Goal: Task Accomplishment & Management: Manage account settings

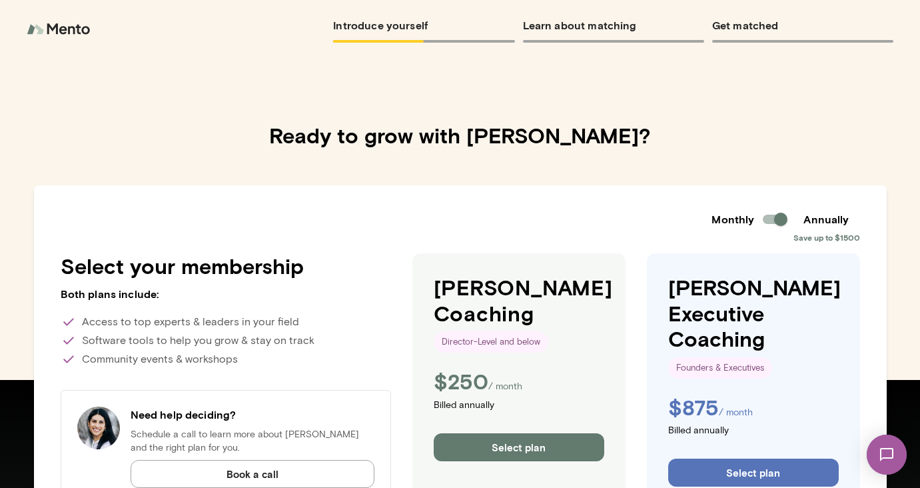
click at [57, 26] on img at bounding box center [60, 29] width 67 height 27
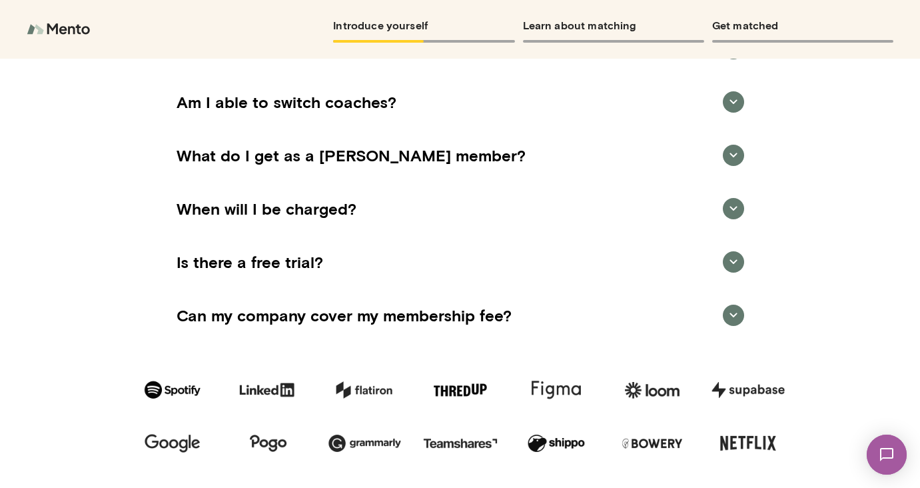
scroll to position [1543, 0]
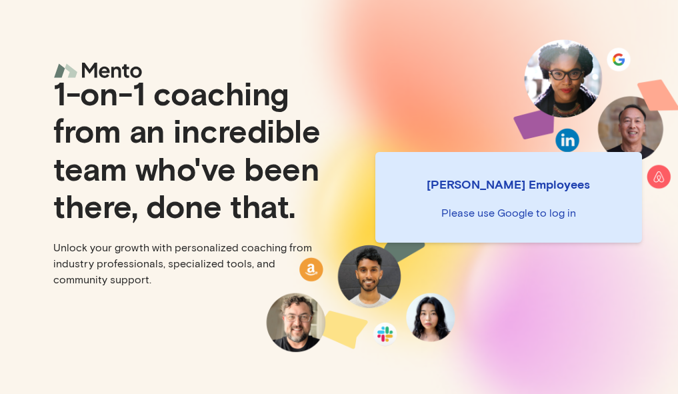
click at [512, 207] on p "Please use Google to log in" at bounding box center [508, 213] width 245 height 16
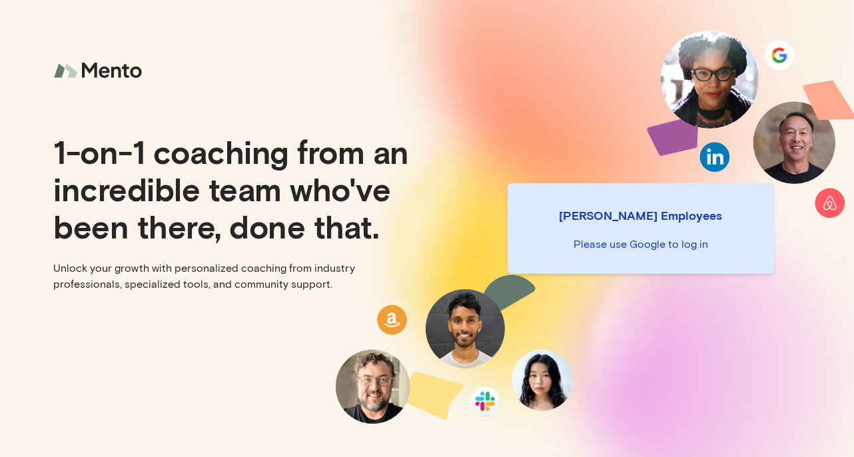
click at [677, 235] on div "Mento Employees Please use Google to log in" at bounding box center [641, 228] width 267 height 91
click at [604, 212] on p "Mento Employees" at bounding box center [640, 215] width 245 height 19
click at [636, 225] on div "Mento Employees Please use Google to log in" at bounding box center [641, 228] width 267 height 91
click at [620, 213] on p "Mento Employees" at bounding box center [640, 215] width 245 height 19
click at [782, 55] on div "Mento Employees Please use Google to log in" at bounding box center [640, 228] width 427 height 457
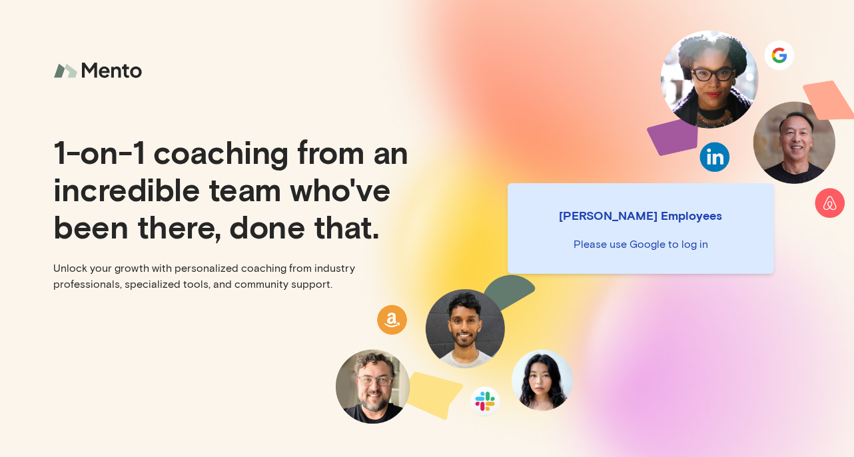
click at [782, 55] on div "Mento Employees Please use Google to log in" at bounding box center [640, 228] width 427 height 457
click at [832, 218] on div "Mento Employees Please use Google to log in" at bounding box center [640, 228] width 427 height 457
click at [607, 259] on div "Mento Employees Please use Google to log in" at bounding box center [641, 228] width 267 height 91
click at [608, 225] on div "Mento Employees Please use Google to log in" at bounding box center [641, 228] width 267 height 91
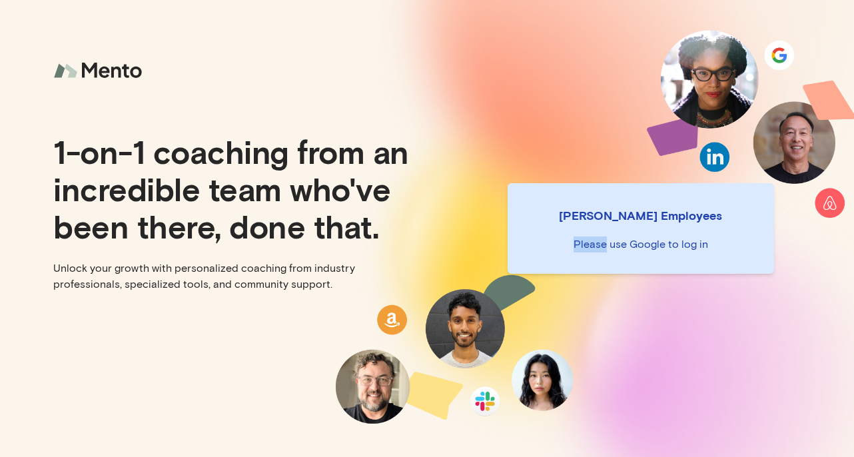
click at [608, 225] on div "Mento Employees Please use Google to log in" at bounding box center [641, 228] width 267 height 91
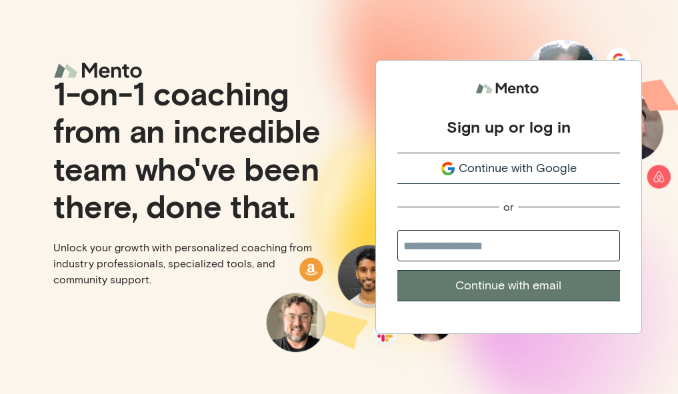
click at [474, 242] on input "email" at bounding box center [508, 245] width 223 height 31
type input "**********"
click at [514, 291] on button "Continue with email" at bounding box center [508, 285] width 223 height 31
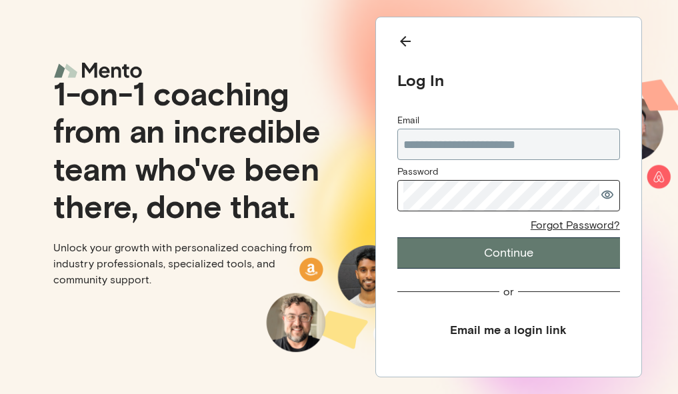
click at [514, 331] on button "Email me a login link" at bounding box center [508, 330] width 223 height 30
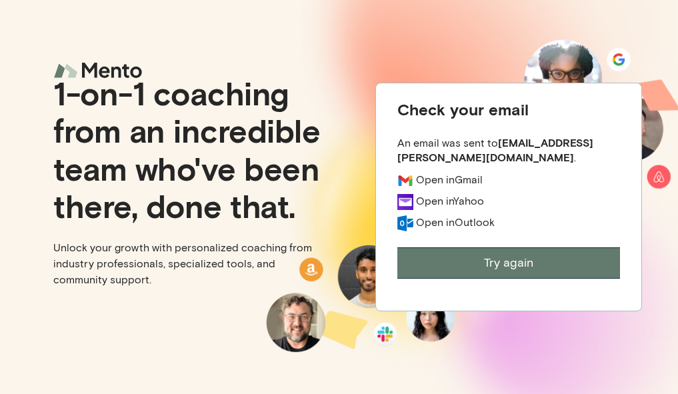
click at [536, 265] on button "Try again" at bounding box center [508, 262] width 223 height 31
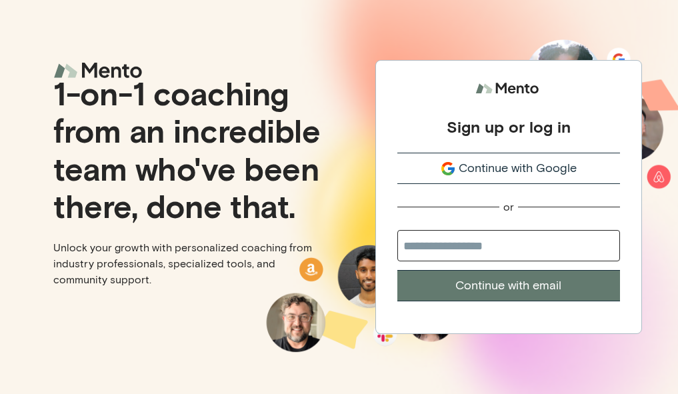
click at [467, 251] on input "email" at bounding box center [508, 245] width 223 height 31
type input "**********"
click at [515, 289] on button "Continue with email" at bounding box center [508, 285] width 223 height 31
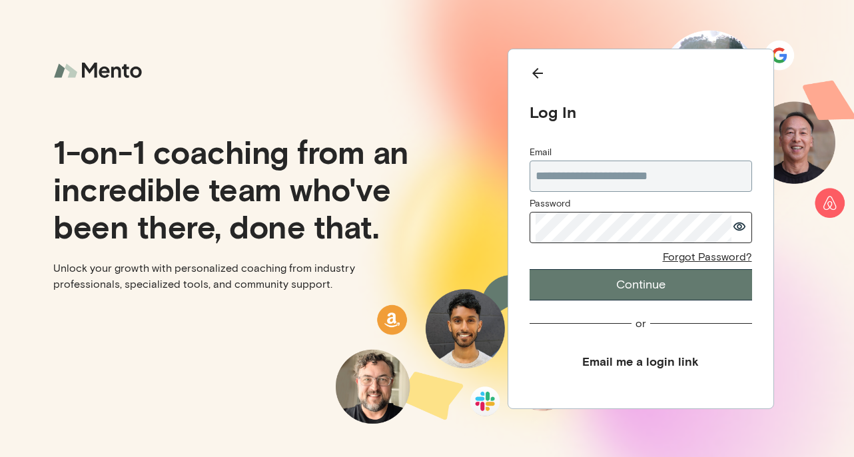
click at [677, 227] on icon "button" at bounding box center [739, 226] width 12 height 9
click at [632, 284] on button "Continue" at bounding box center [641, 284] width 223 height 31
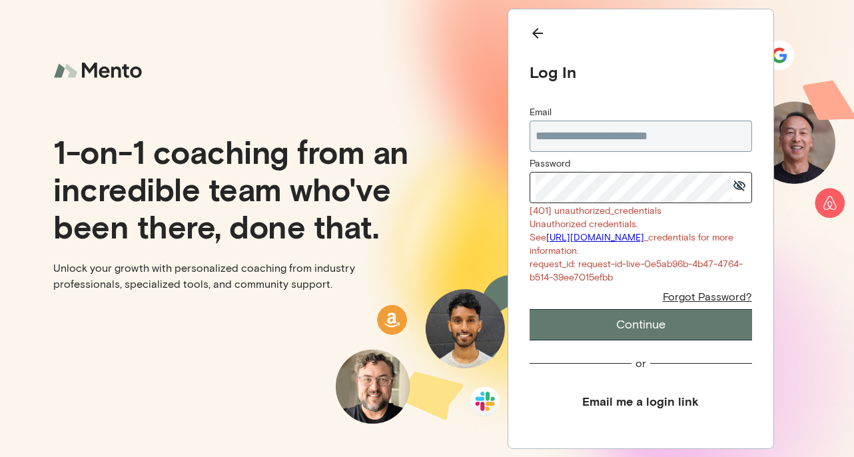
click at [509, 177] on div "**********" at bounding box center [641, 229] width 267 height 441
click at [657, 337] on button "Continue" at bounding box center [641, 324] width 223 height 31
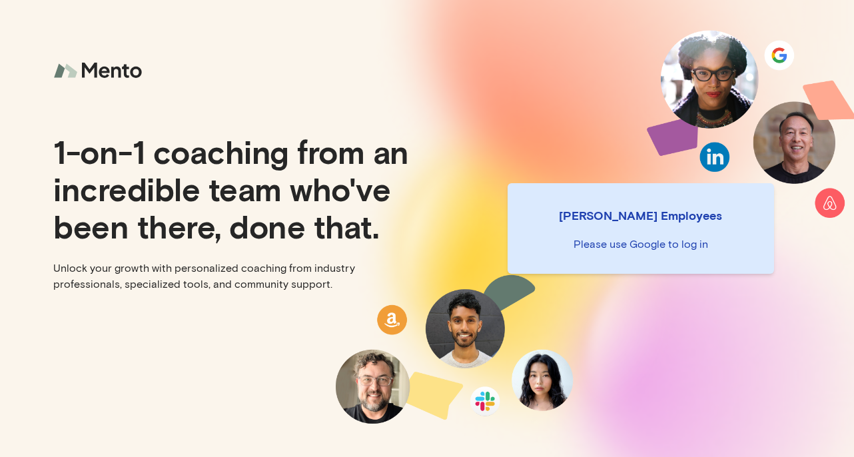
click at [699, 236] on div "Mento Employees Please use Google to log in" at bounding box center [641, 228] width 267 height 91
click at [759, 30] on div "Mento Employees Please use Google to log in" at bounding box center [640, 228] width 427 height 457
click at [677, 221] on p "Mento Employees" at bounding box center [640, 215] width 245 height 19
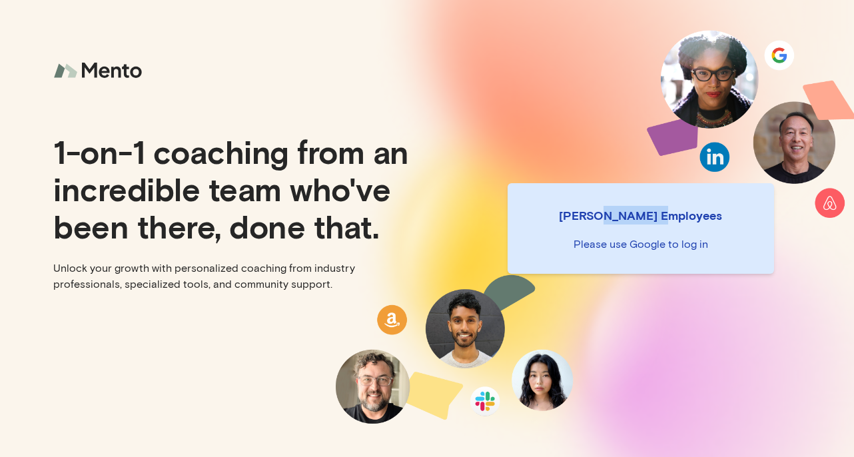
click at [708, 219] on p "Mento Employees" at bounding box center [640, 215] width 245 height 19
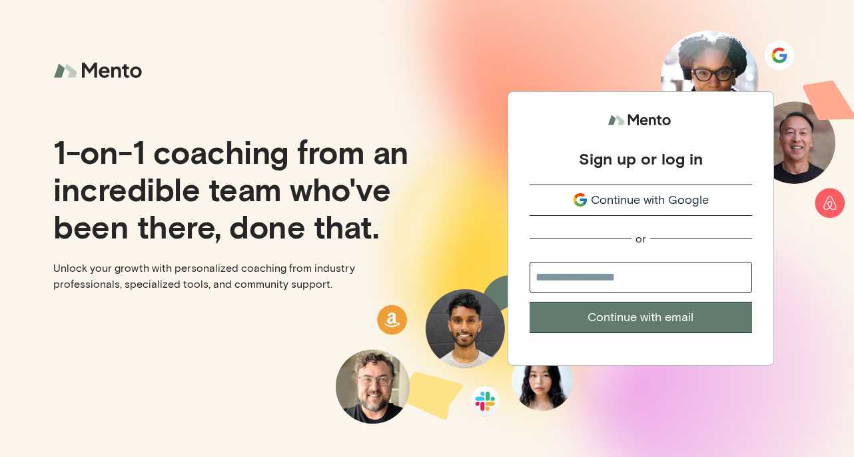
click at [588, 279] on input "email" at bounding box center [641, 277] width 223 height 31
type input "**********"
click at [644, 319] on button "Continue with email" at bounding box center [641, 317] width 223 height 31
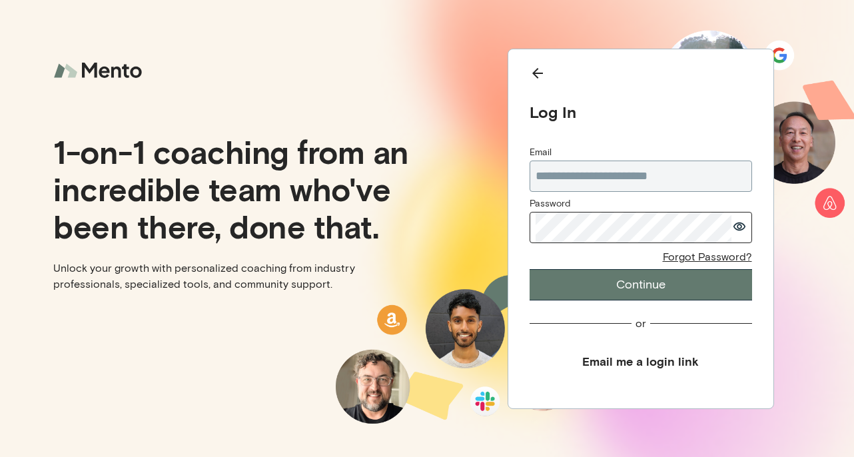
click at [736, 225] on icon "button" at bounding box center [739, 226] width 13 height 9
click at [653, 290] on button "Continue" at bounding box center [641, 284] width 223 height 31
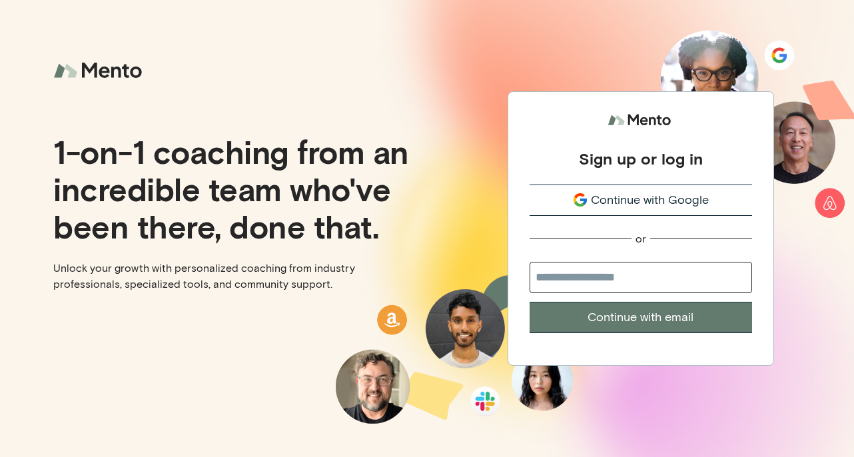
click at [594, 267] on input "email" at bounding box center [641, 277] width 223 height 31
type input "**********"
click at [632, 318] on button "Continue with email" at bounding box center [641, 317] width 223 height 31
click at [606, 277] on input "email" at bounding box center [641, 277] width 223 height 31
type input "**********"
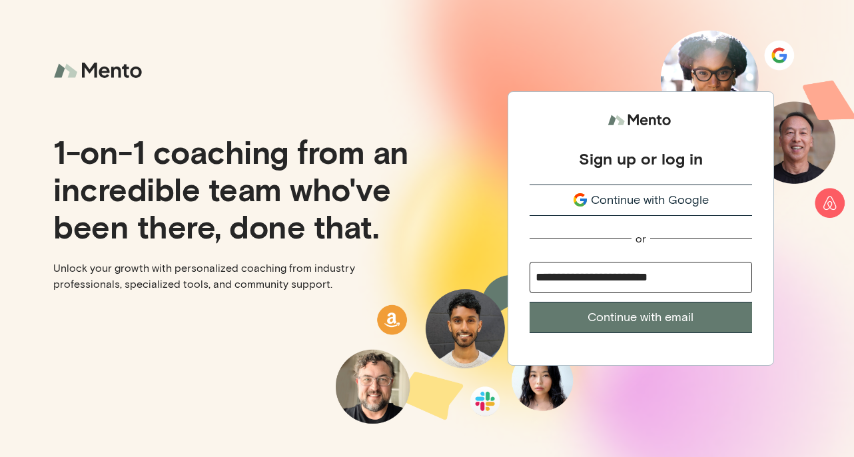
click at [664, 323] on button "Continue with email" at bounding box center [641, 317] width 223 height 31
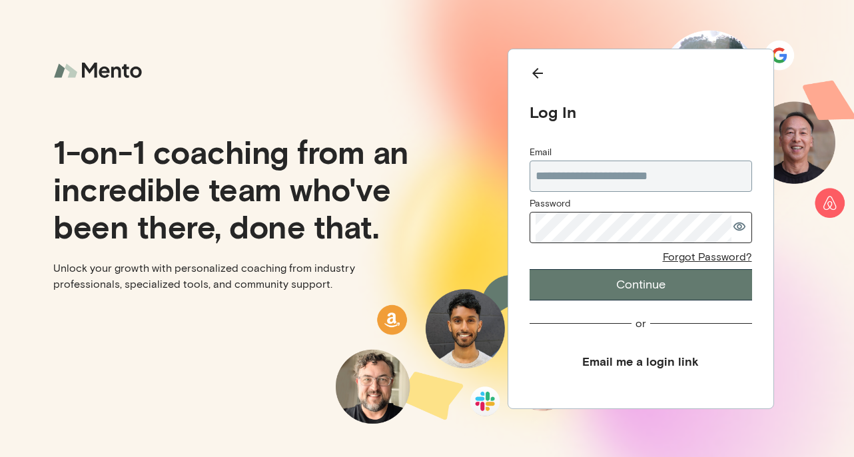
click at [654, 363] on button "Email me a login link" at bounding box center [641, 362] width 223 height 30
click at [615, 362] on button "Email me a login link" at bounding box center [641, 362] width 223 height 30
click at [620, 360] on button "Email me a login link" at bounding box center [641, 362] width 223 height 30
click at [744, 225] on icon "button" at bounding box center [739, 226] width 13 height 9
click at [653, 289] on button "Continue" at bounding box center [641, 284] width 223 height 31
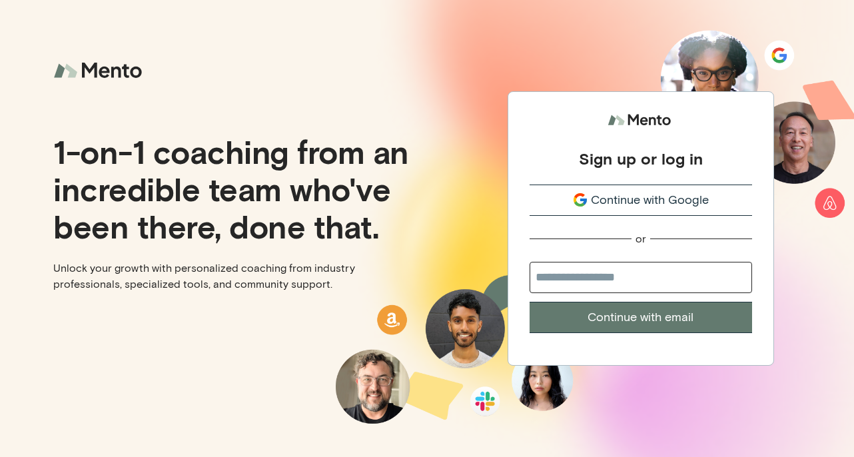
click at [656, 194] on span "Continue with Google" at bounding box center [650, 200] width 118 height 18
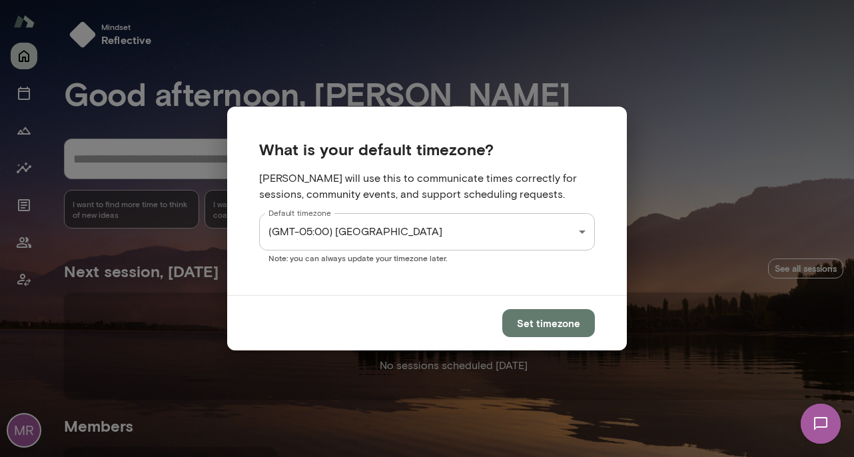
click at [582, 0] on div "**********" at bounding box center [427, 0] width 854 height 0
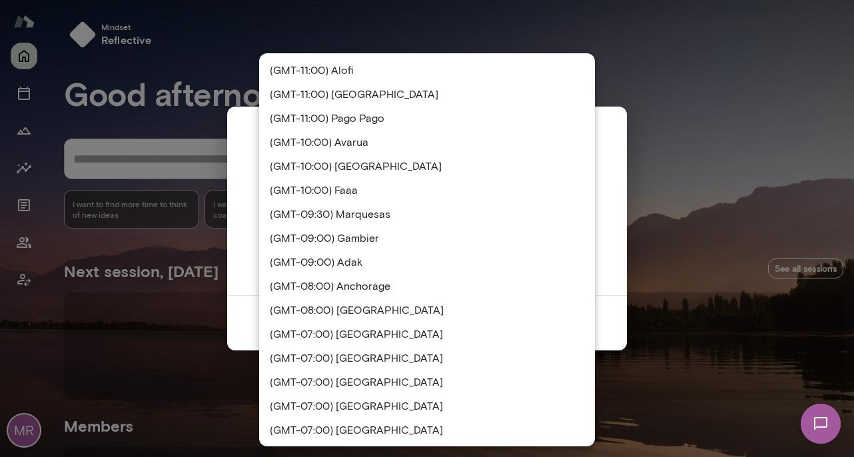
scroll to position [564, 0]
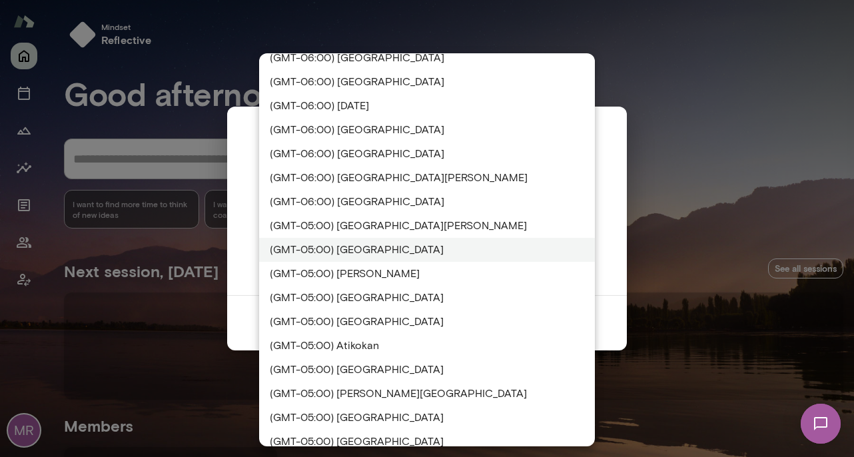
click at [503, 254] on li "(GMT-05:00) [GEOGRAPHIC_DATA]" at bounding box center [427, 250] width 336 height 24
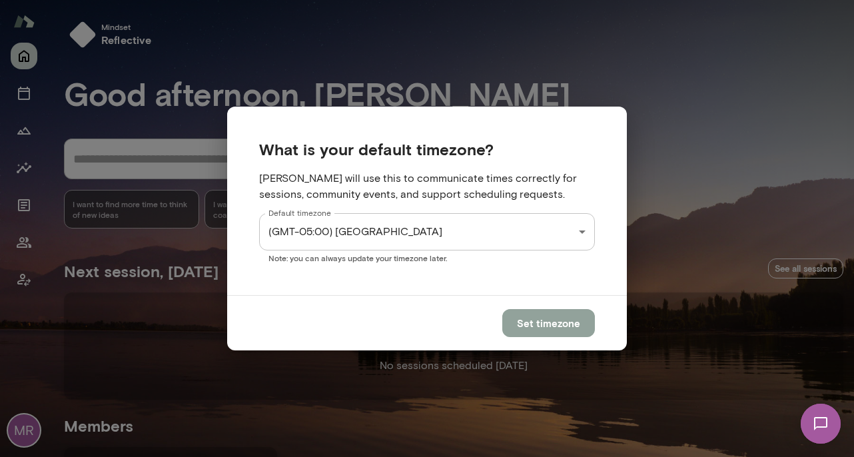
click at [548, 327] on button "Set timezone" at bounding box center [548, 323] width 93 height 28
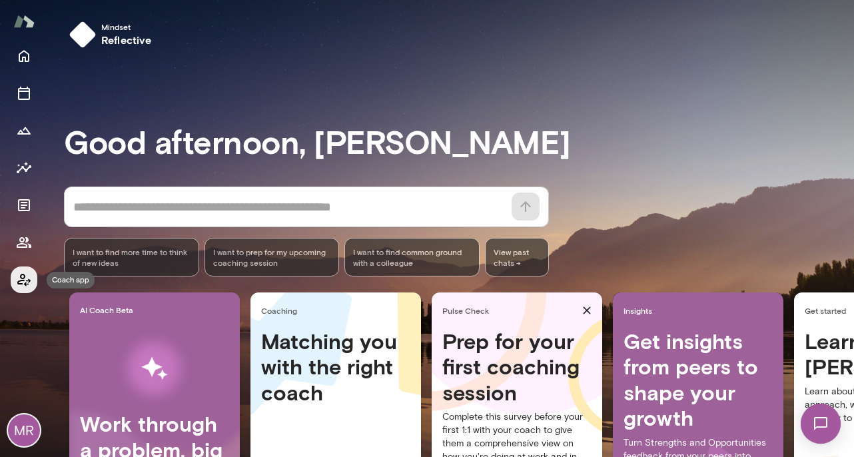
click at [25, 277] on icon "Coach app" at bounding box center [24, 280] width 16 height 16
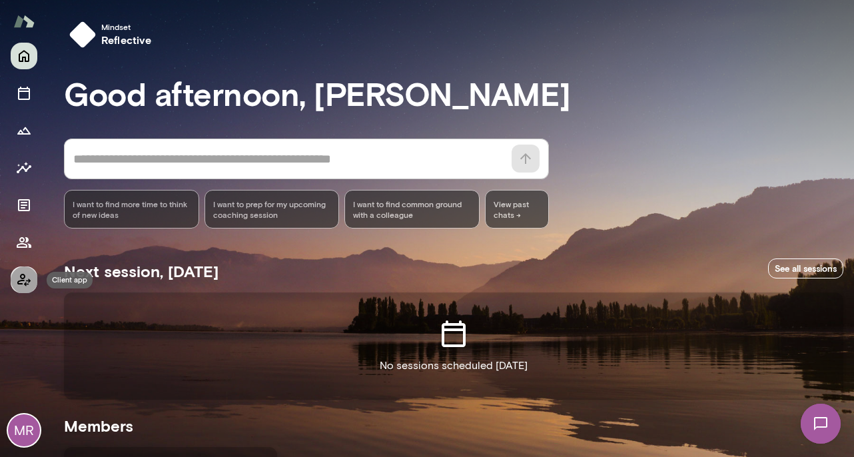
click at [26, 284] on icon "Client app" at bounding box center [23, 280] width 13 height 13
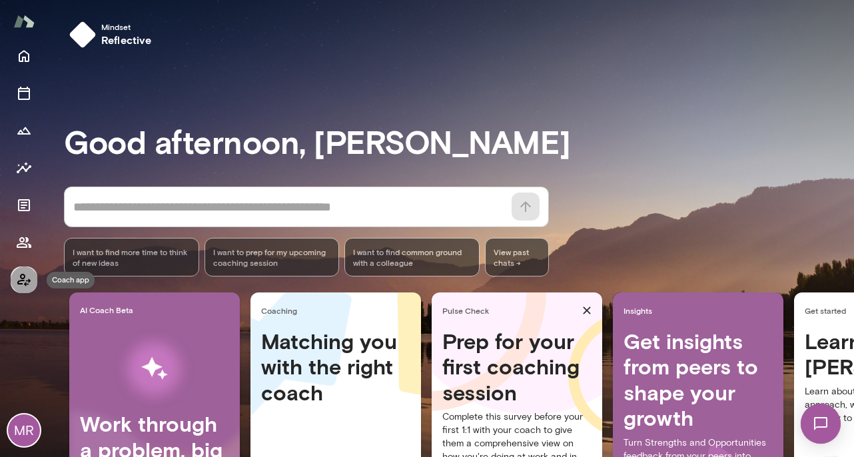
click at [29, 285] on icon "Coach app" at bounding box center [24, 280] width 16 height 16
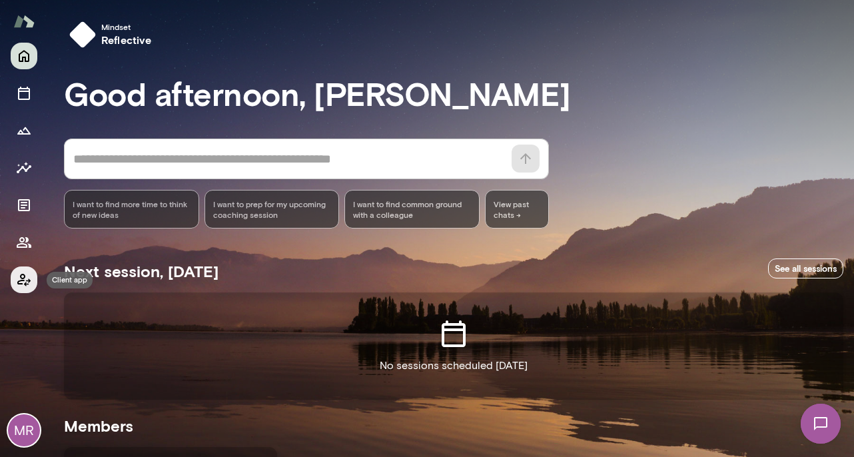
click at [29, 285] on icon "Client app" at bounding box center [24, 280] width 16 height 16
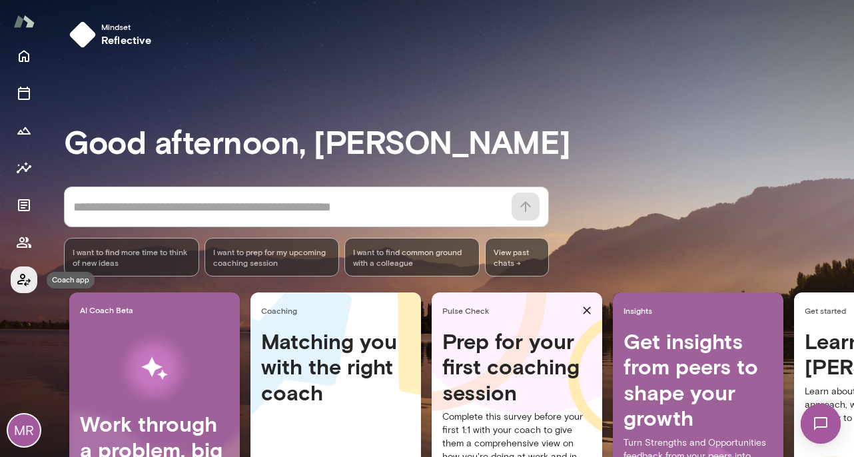
click at [29, 285] on icon "Coach app" at bounding box center [24, 280] width 16 height 16
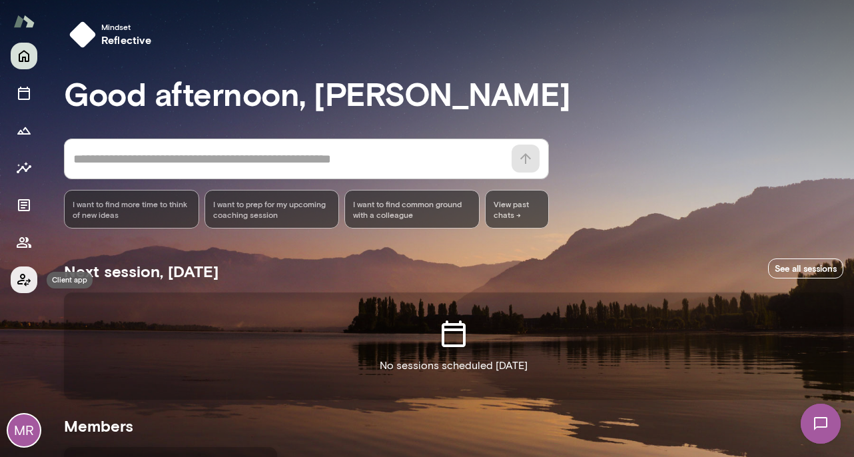
click at [29, 285] on icon "Client app" at bounding box center [24, 280] width 16 height 16
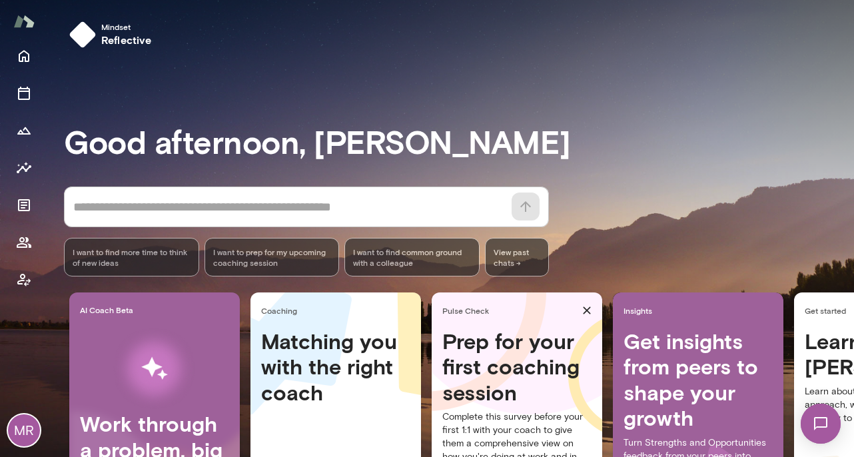
click at [23, 427] on div "MR" at bounding box center [24, 431] width 32 height 32
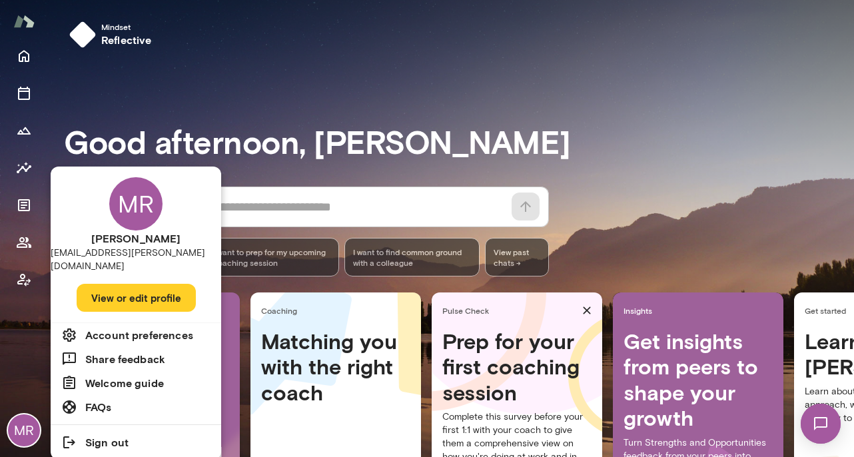
click at [23, 427] on div at bounding box center [427, 228] width 854 height 457
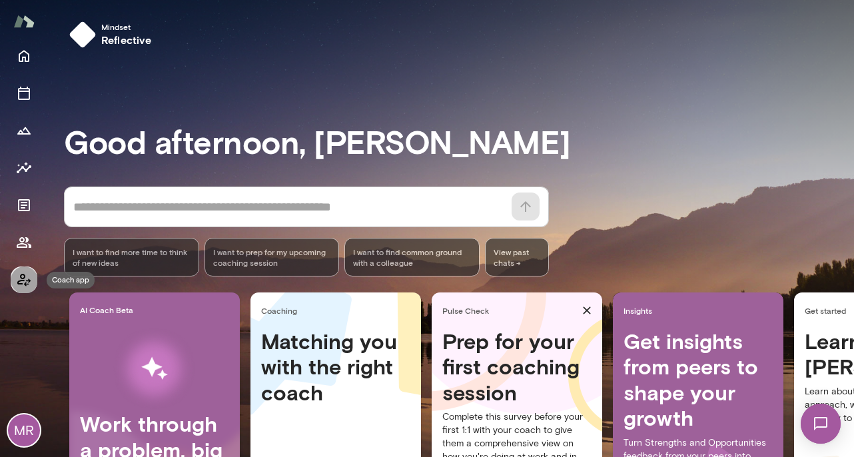
click at [31, 284] on icon "Coach app" at bounding box center [24, 280] width 16 height 16
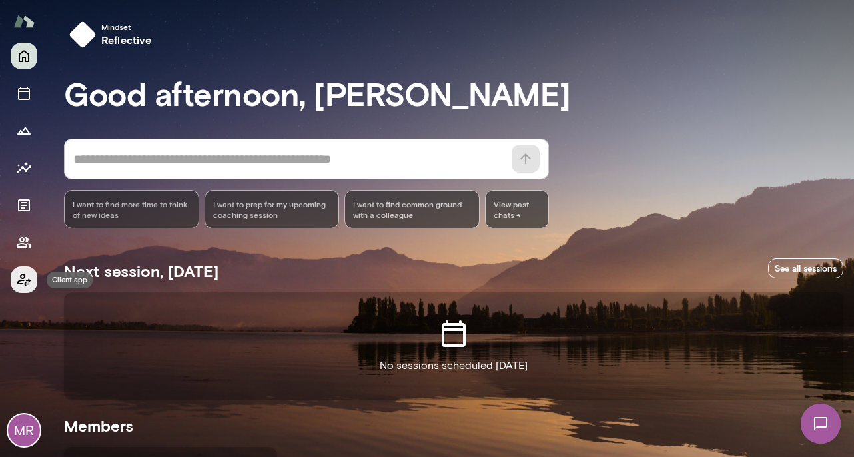
click at [31, 284] on icon "Client app" at bounding box center [24, 280] width 16 height 16
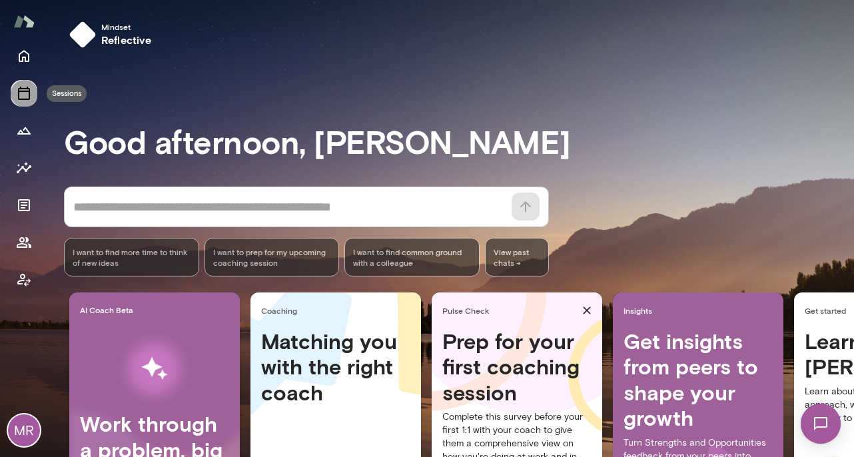
click at [25, 98] on icon "Sessions" at bounding box center [24, 93] width 16 height 16
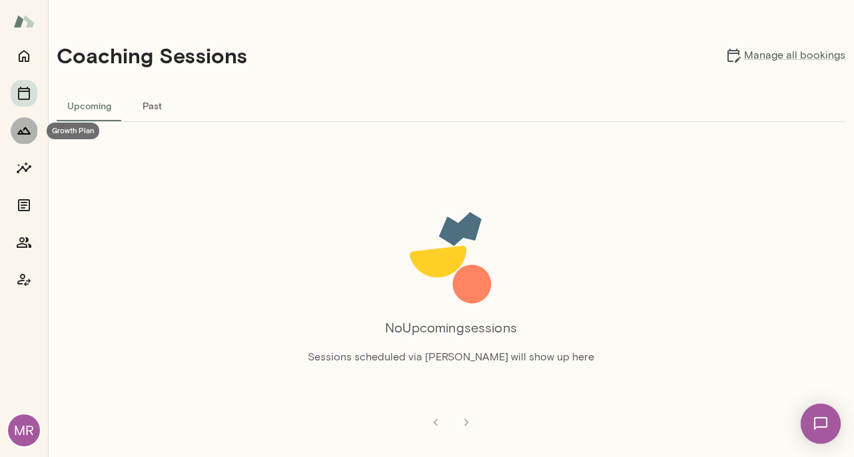
click at [27, 129] on icon "Growth Plan" at bounding box center [24, 131] width 16 height 16
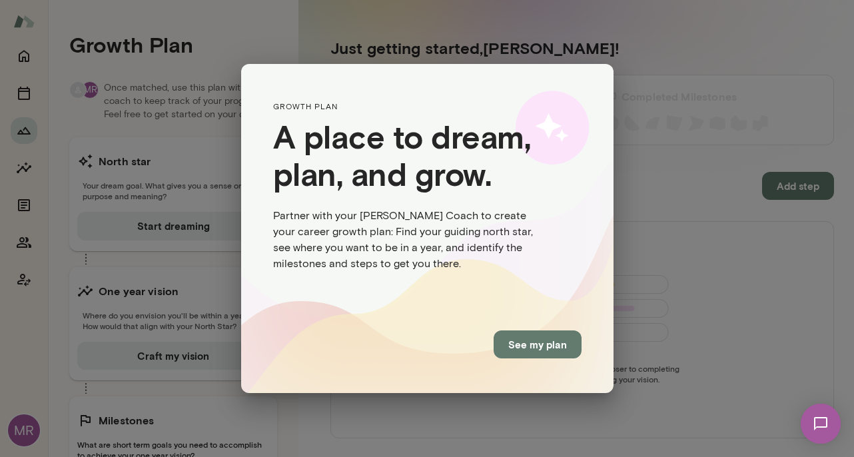
click at [24, 169] on div "GROWTH PLAN A place to dream, plan, and grow. Partner with your [PERSON_NAME] C…" at bounding box center [427, 228] width 854 height 457
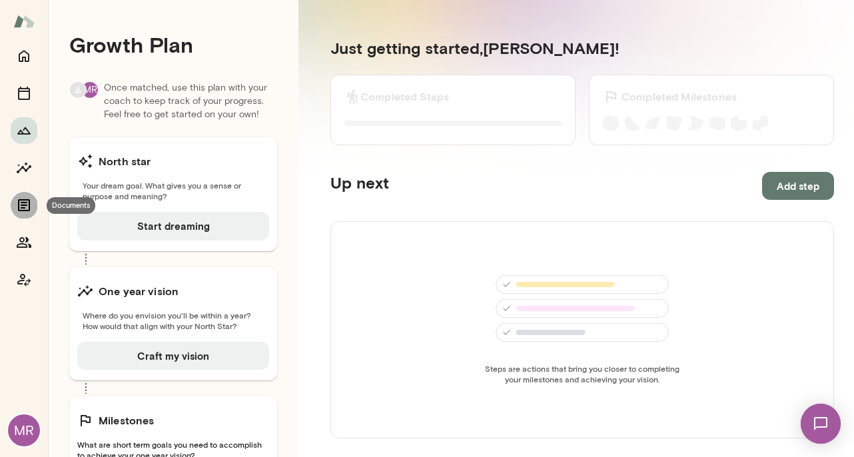
click at [21, 206] on icon "Documents" at bounding box center [24, 205] width 16 height 16
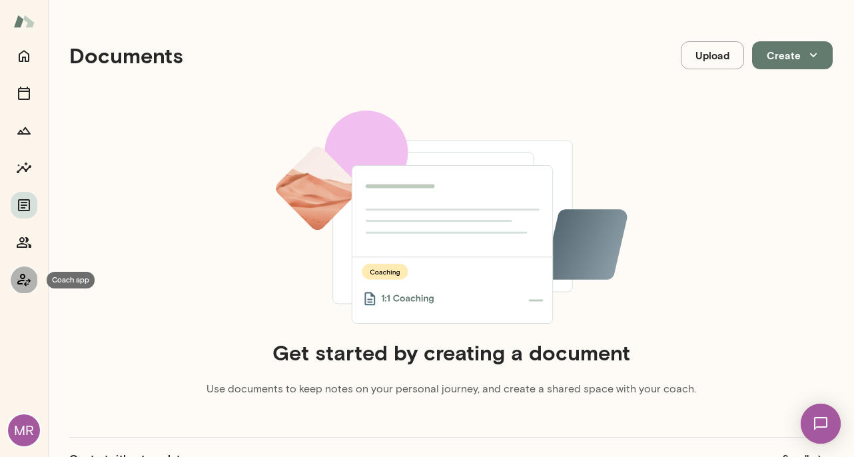
click at [21, 279] on icon "Coach app" at bounding box center [24, 280] width 16 height 16
